Goal: Use online tool/utility: Use online tool/utility

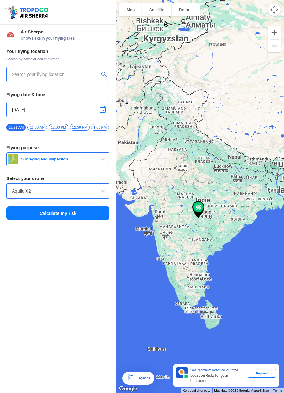
type input "[STREET_ADDRESS]"
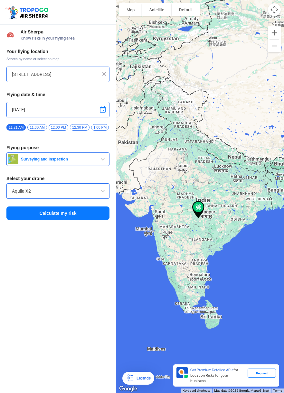
click at [102, 156] on span "button" at bounding box center [103, 159] width 8 height 8
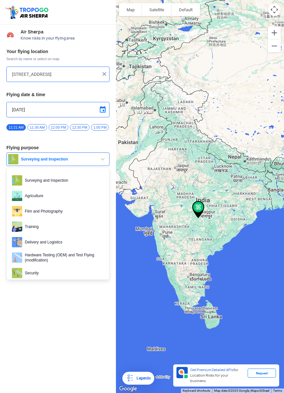
click at [70, 215] on div at bounding box center [142, 196] width 284 height 393
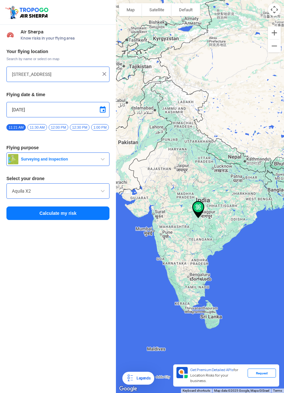
click at [107, 71] on img at bounding box center [104, 74] width 6 height 6
click at [81, 70] on input "text" at bounding box center [55, 74] width 87 height 8
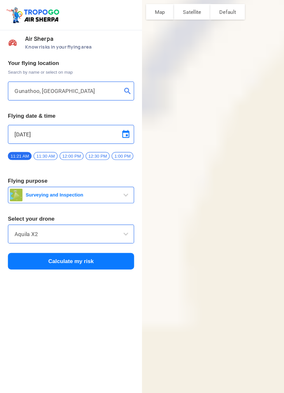
type input "[GEOGRAPHIC_DATA], [GEOGRAPHIC_DATA] 332028, [GEOGRAPHIC_DATA]"
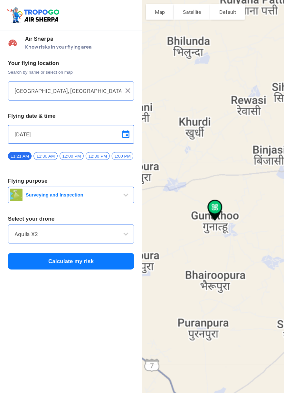
click at [89, 192] on input "Aquila X2" at bounding box center [58, 191] width 92 height 8
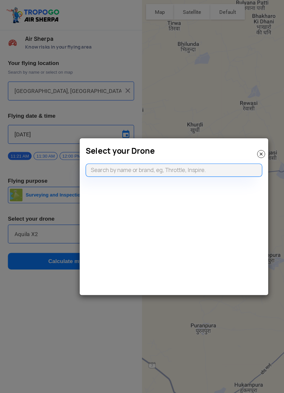
click at [213, 126] on img at bounding box center [213, 126] width 6 height 6
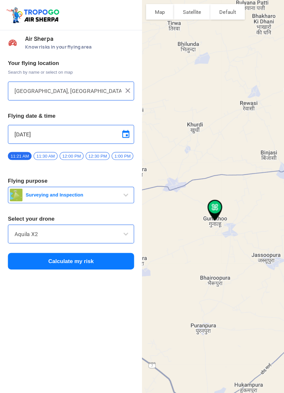
click at [84, 215] on button "Calculate my risk" at bounding box center [57, 214] width 103 height 14
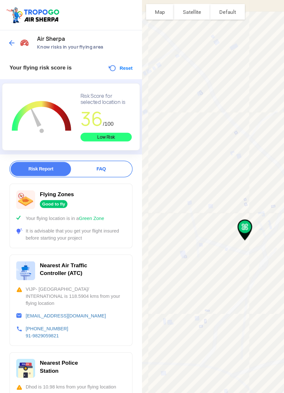
scroll to position [39, 0]
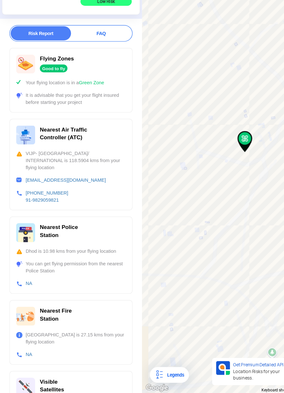
click at [42, 381] on span "Visible Satellites" at bounding box center [42, 387] width 20 height 12
click at [29, 384] on div at bounding box center [22, 388] width 19 height 15
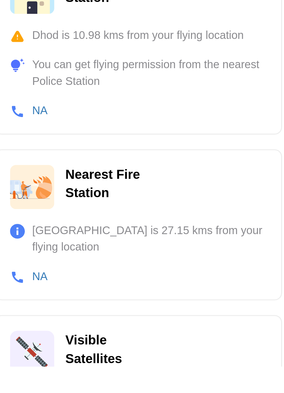
click at [47, 391] on div "Visible Satellites 36 Visible stellites in your flying location" at bounding box center [58, 393] width 100 height 37
click at [38, 383] on span "Visible Satellites" at bounding box center [42, 387] width 20 height 12
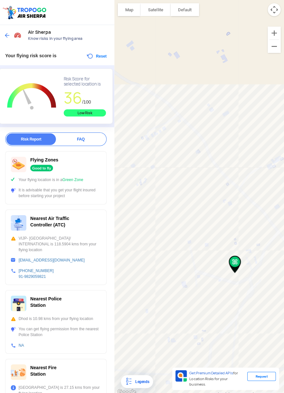
scroll to position [0, 0]
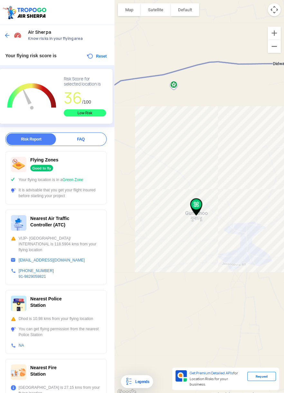
click at [9, 34] on img at bounding box center [9, 35] width 6 height 6
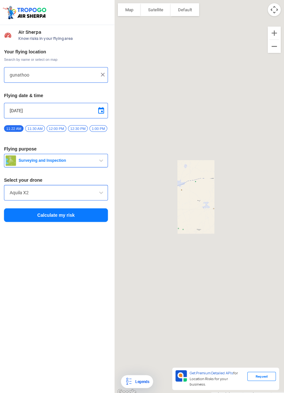
type input "[GEOGRAPHIC_DATA], [GEOGRAPHIC_DATA] 332028, [GEOGRAPHIC_DATA]"
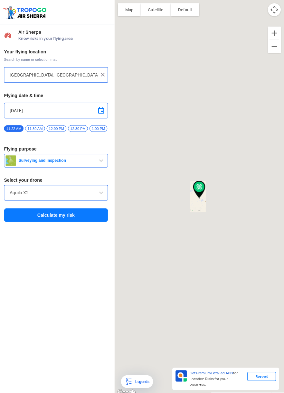
click at [99, 162] on span "Surveying and Inspection" at bounding box center [58, 159] width 80 height 5
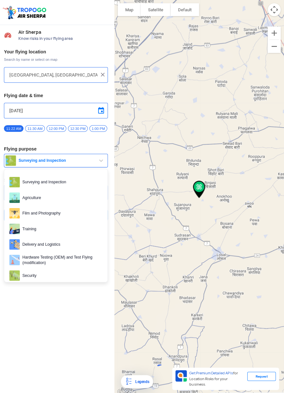
click at [51, 278] on div at bounding box center [142, 196] width 284 height 393
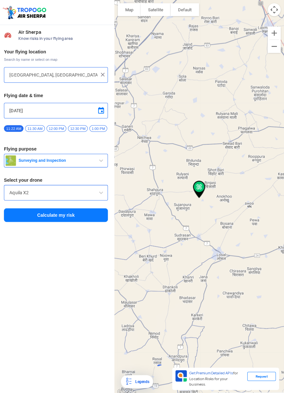
click at [94, 158] on span "Surveying and Inspection" at bounding box center [58, 159] width 80 height 5
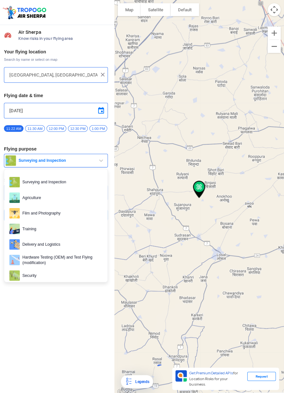
click at [55, 271] on div at bounding box center [142, 196] width 284 height 393
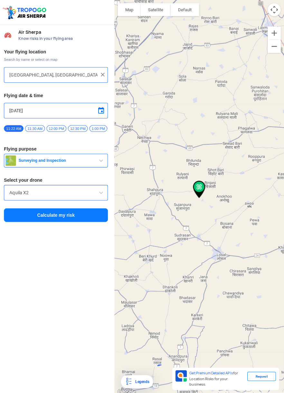
click at [94, 194] on input "Aquila X2" at bounding box center [58, 191] width 92 height 8
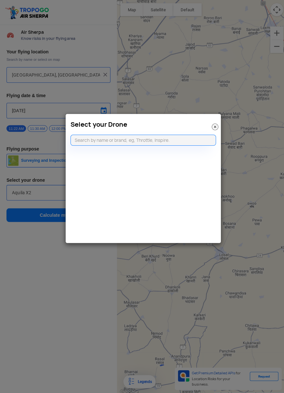
click at [216, 123] on img at bounding box center [213, 126] width 6 height 6
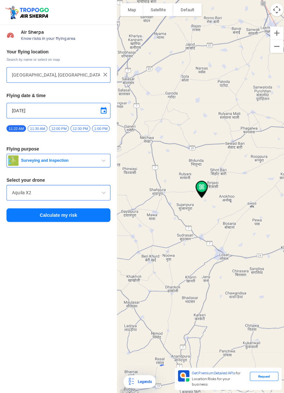
click at [160, 8] on button "Satellite" at bounding box center [157, 9] width 30 height 13
click at [158, 8] on button "Satellite" at bounding box center [157, 9] width 30 height 13
